Goal: Task Accomplishment & Management: Understand process/instructions

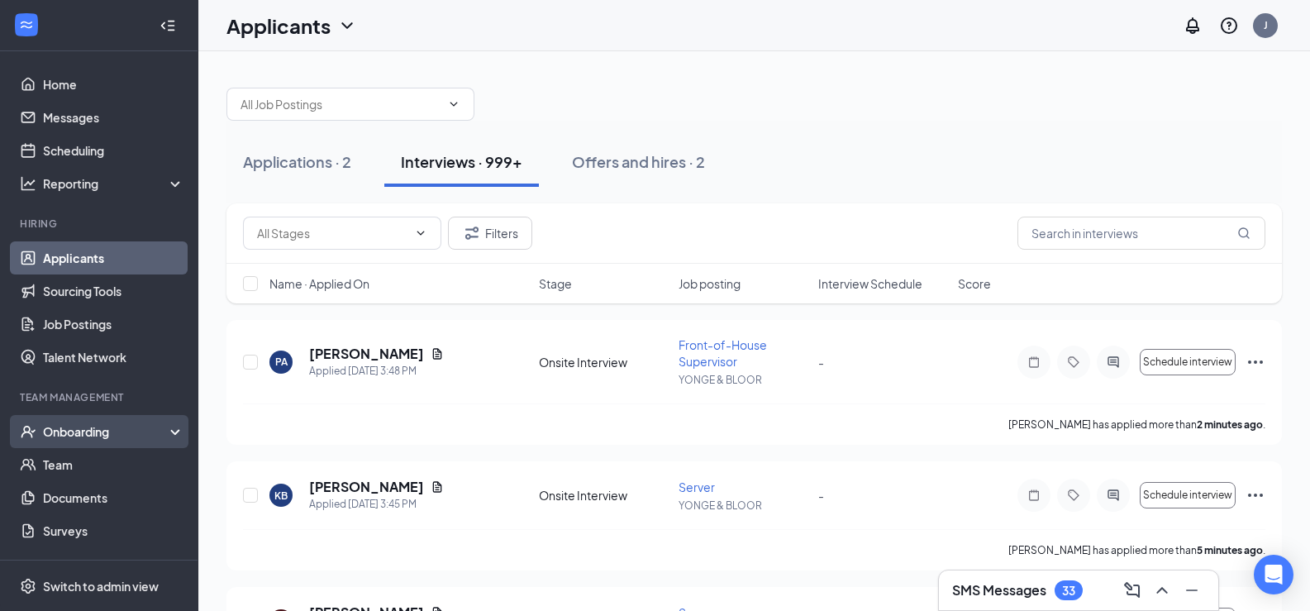
click at [91, 437] on div "Onboarding" at bounding box center [106, 431] width 127 height 17
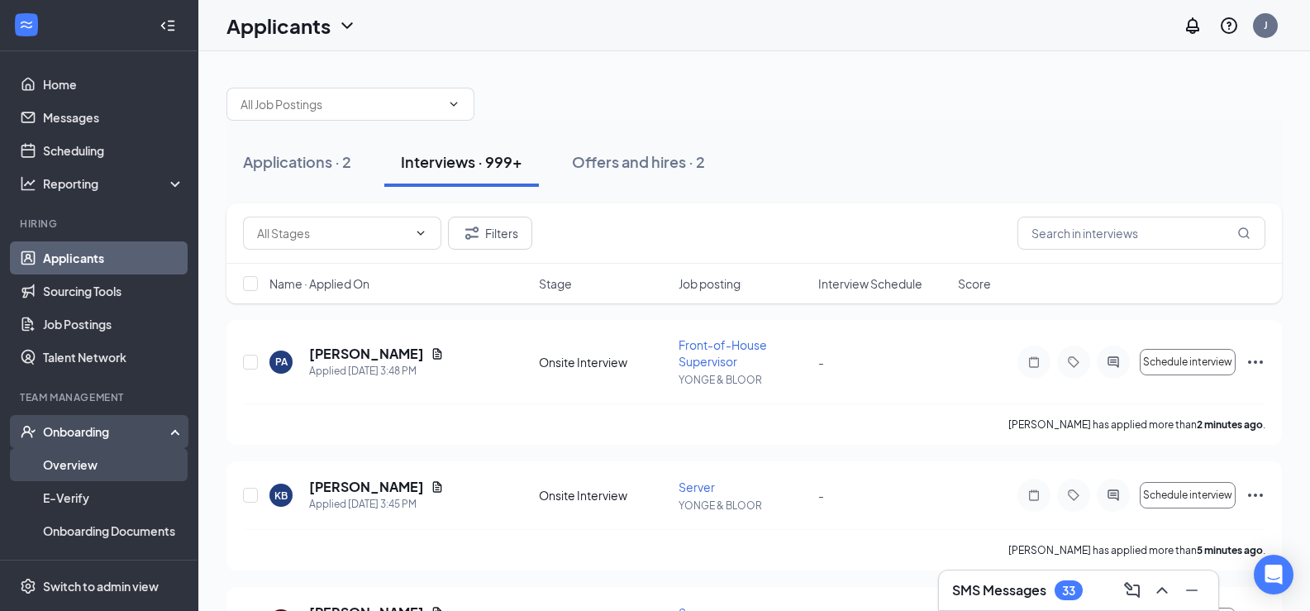
click at [78, 469] on link "Overview" at bounding box center [113, 464] width 141 height 33
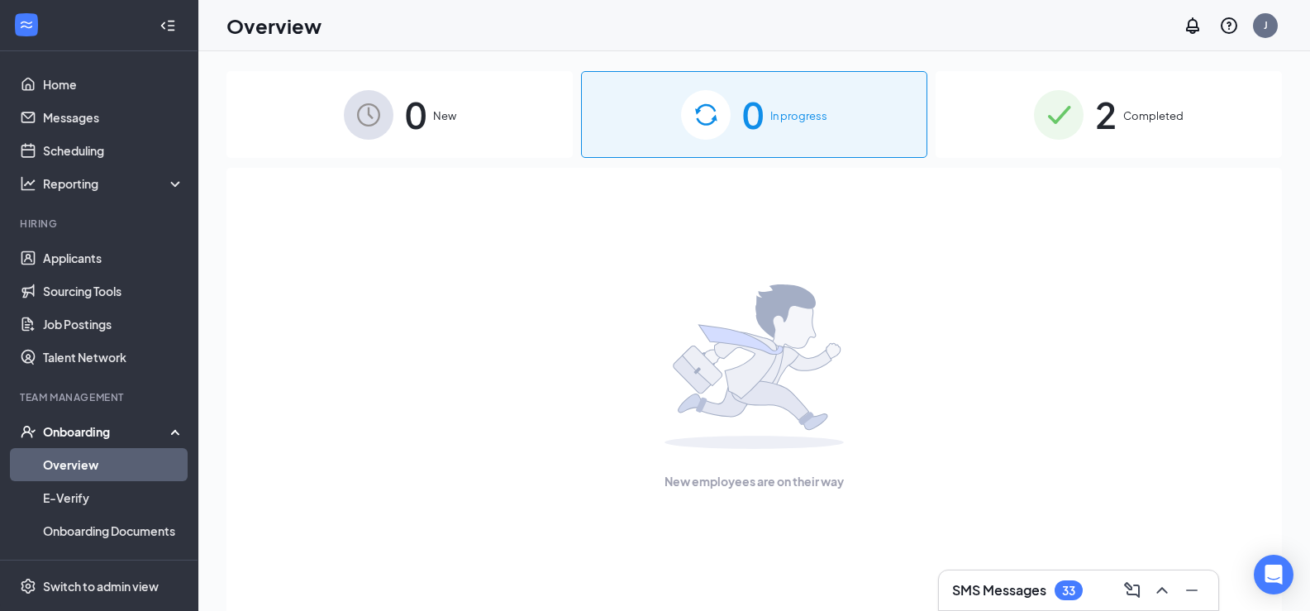
click at [1168, 123] on span "Completed" at bounding box center [1153, 115] width 60 height 17
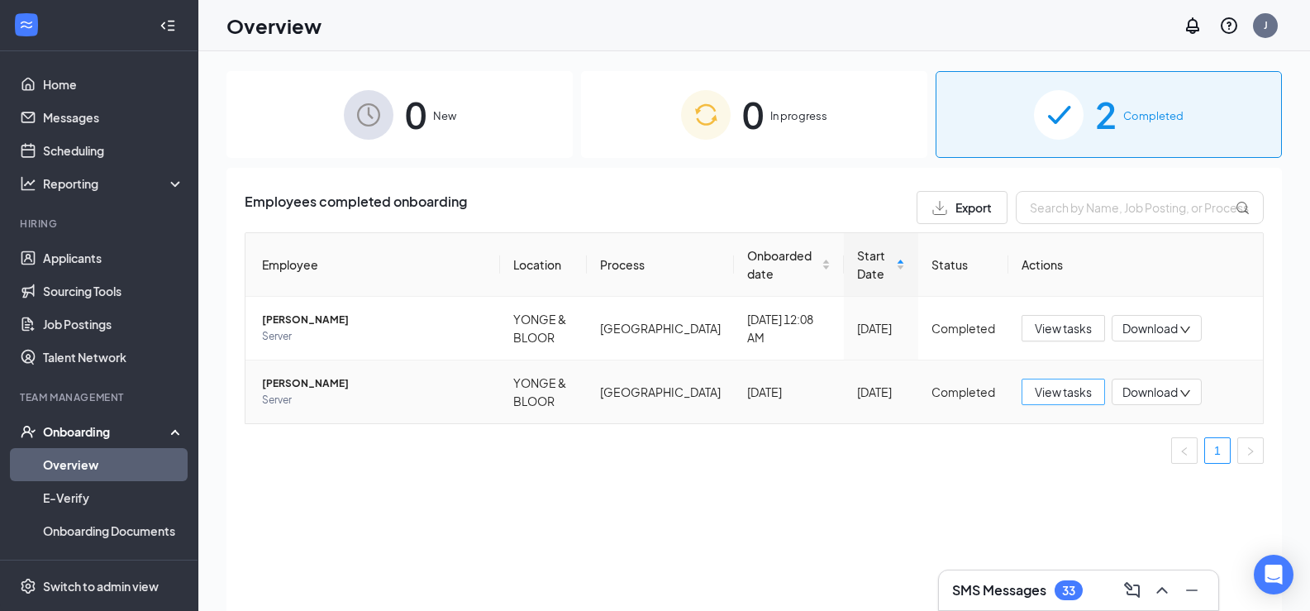
click at [1092, 392] on span "View tasks" at bounding box center [1063, 392] width 57 height 18
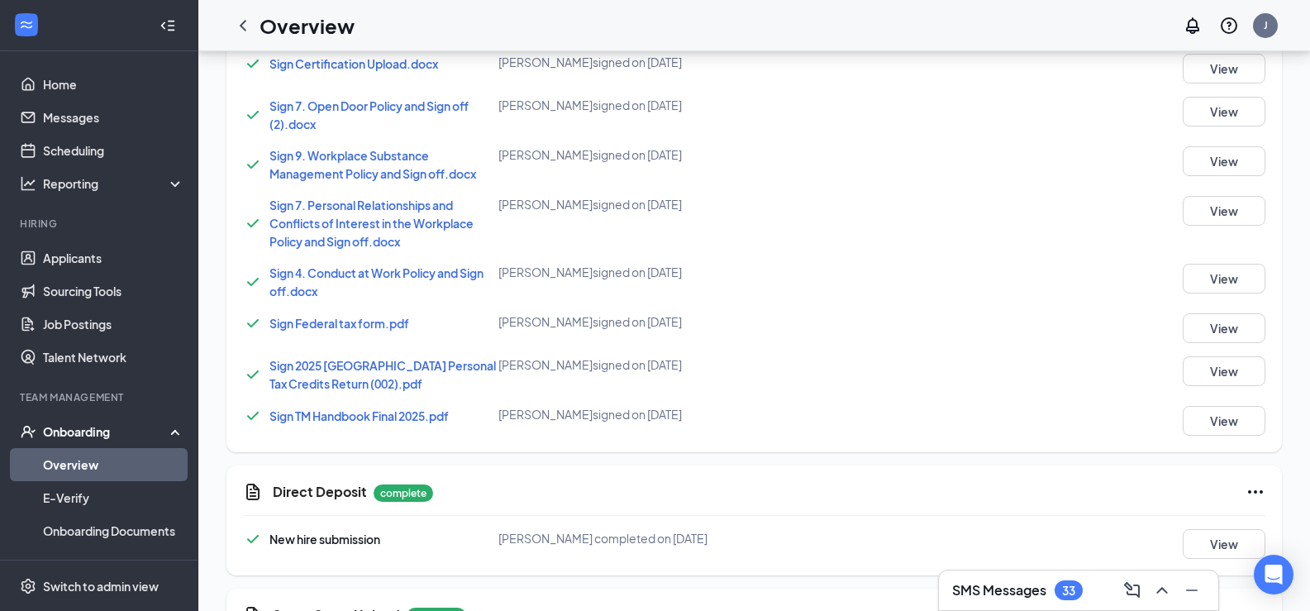
scroll to position [1155, 0]
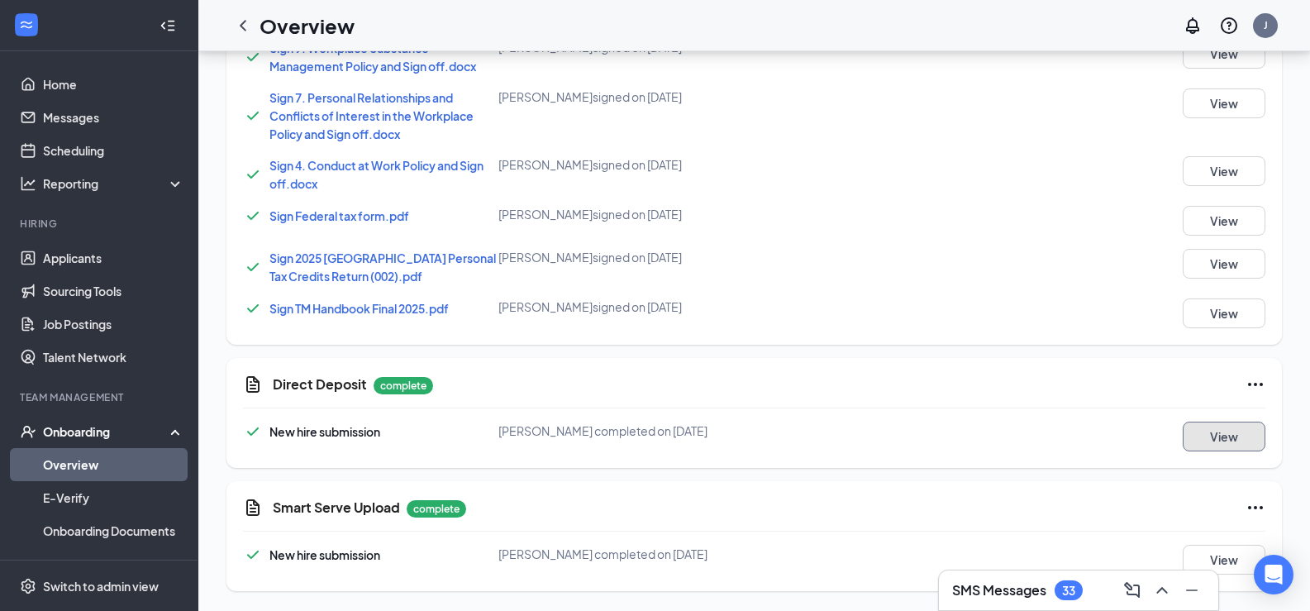
click at [1213, 439] on button "View" at bounding box center [1223, 436] width 83 height 30
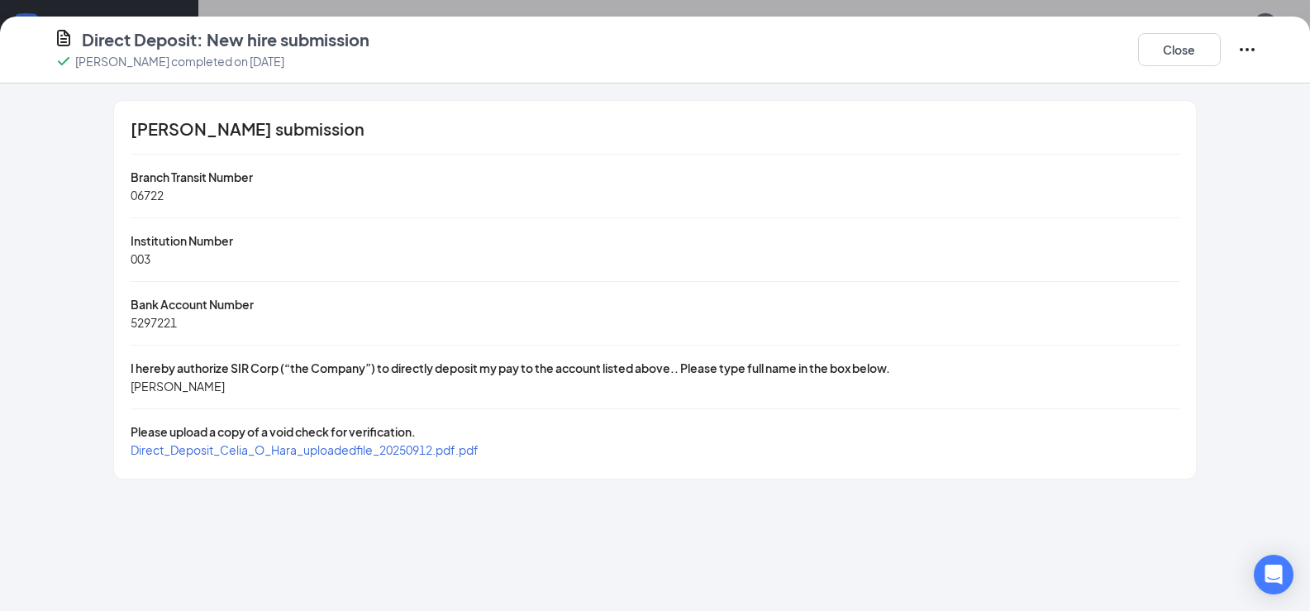
click at [226, 450] on span "Direct_Deposit_Celia_O_Hara_uploadedfile_20250912.pdf.pdf" at bounding box center [305, 449] width 348 height 15
